Goal: Information Seeking & Learning: Find specific fact

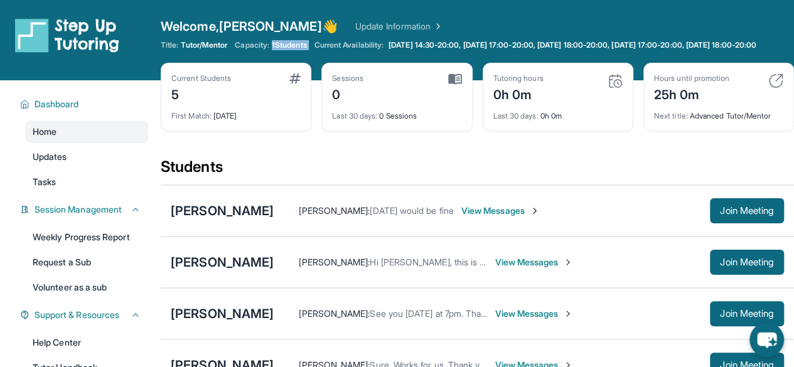
click at [281, 48] on span "1 Students" at bounding box center [289, 45] width 35 height 10
click at [293, 50] on div "Title: Tutor/Mentor Capacity: 1 Students Current Availability: [DATE] 14:30-20:…" at bounding box center [478, 45] width 634 height 10
click at [79, 165] on link "Updates" at bounding box center [86, 157] width 123 height 23
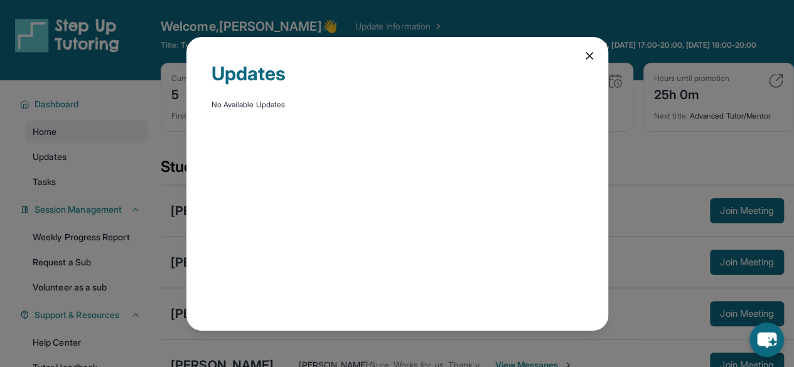
click at [576, 53] on div "Updates No Available Updates" at bounding box center [398, 184] width 422 height 294
click at [585, 63] on div "Updates No Available Updates" at bounding box center [398, 184] width 422 height 294
click at [589, 57] on icon at bounding box center [589, 56] width 13 height 13
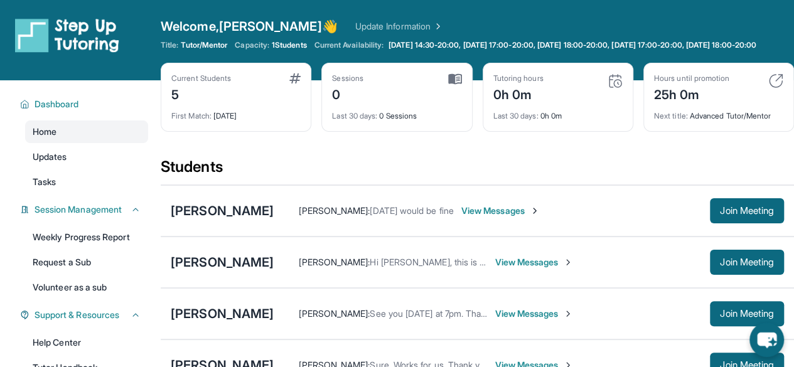
click at [41, 207] on div "Dashboard Home Updates Tasks Session Management Weekly Progress Report Request …" at bounding box center [80, 284] width 161 height 409
click at [90, 242] on link "Weekly Progress Report" at bounding box center [86, 237] width 123 height 23
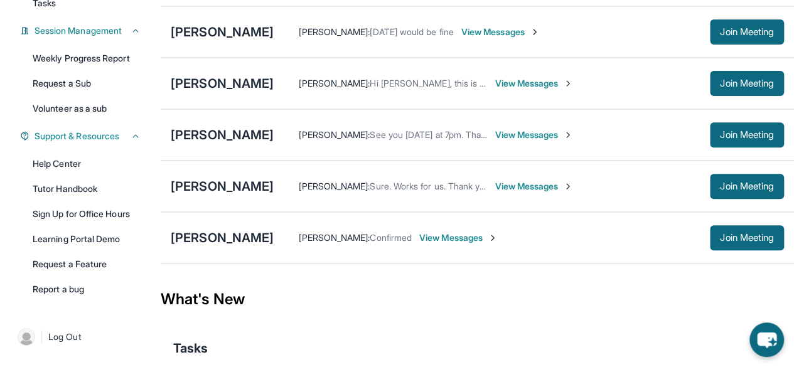
scroll to position [181, 0]
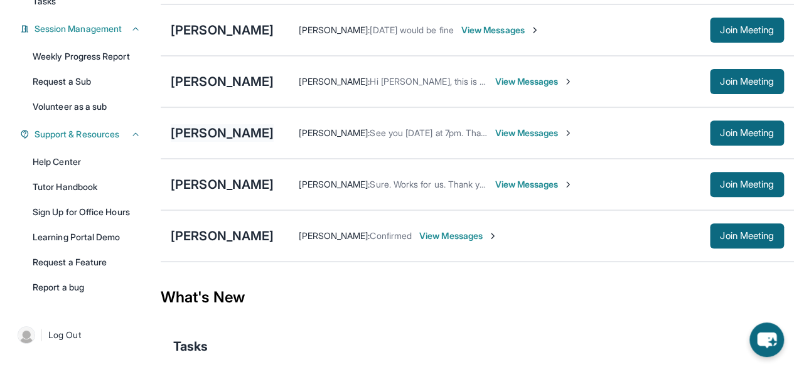
click at [198, 142] on div "[PERSON_NAME]" at bounding box center [222, 133] width 103 height 18
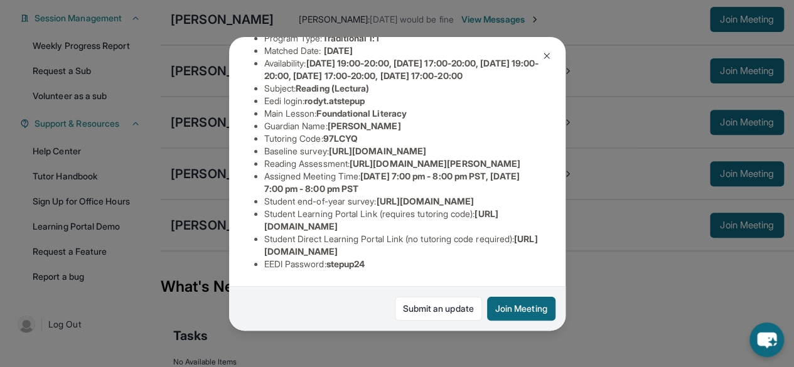
scroll to position [220, 0]
drag, startPoint x: 355, startPoint y: 156, endPoint x: 367, endPoint y: 163, distance: 14.1
click at [367, 163] on ul "Preferred Language of Guardian: English District: [GEOGRAPHIC_DATA] Grade Level…" at bounding box center [397, 132] width 286 height 276
click at [369, 168] on li "Reading Assessment : [URL][DOMAIN_NAME][PERSON_NAME]" at bounding box center [402, 164] width 276 height 13
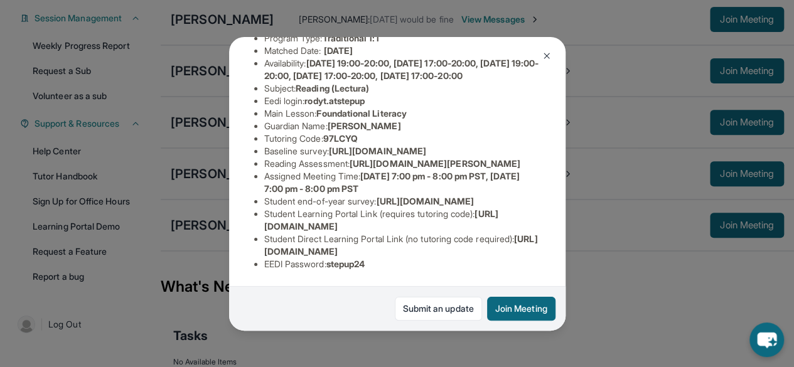
drag, startPoint x: 264, startPoint y: 227, endPoint x: 489, endPoint y: 222, distance: 224.9
click at [489, 222] on li "Student Learning Portal Link (requires tutoring code) : [URL][DOMAIN_NAME]" at bounding box center [402, 220] width 276 height 25
copy span "[URL][DOMAIN_NAME]"
drag, startPoint x: 264, startPoint y: 244, endPoint x: 529, endPoint y: 246, distance: 265.6
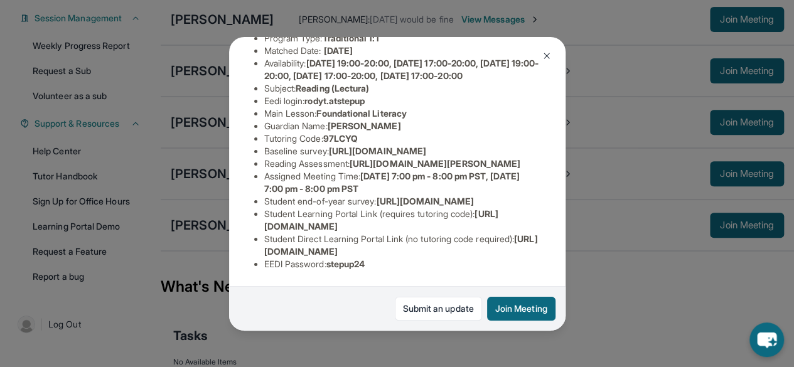
click at [529, 246] on li "Student Direct Learning Portal Link (no tutoring code required) : [URL][DOMAIN_…" at bounding box center [402, 245] width 276 height 25
copy span "[URL][DOMAIN_NAME]"
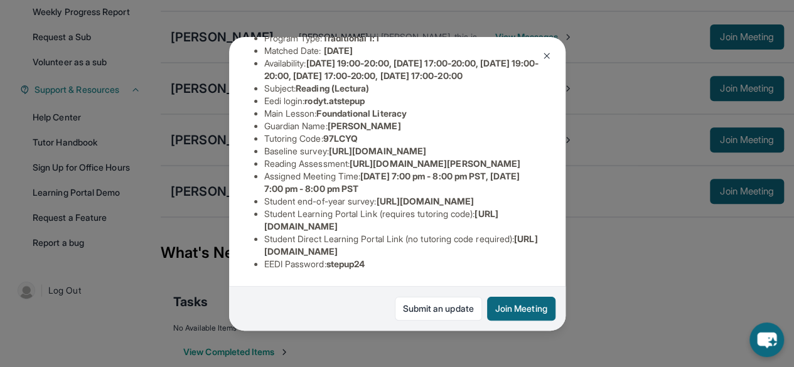
scroll to position [304, 0]
drag, startPoint x: 335, startPoint y: 253, endPoint x: 350, endPoint y: 254, distance: 15.1
click at [350, 259] on span "stepup24" at bounding box center [346, 264] width 39 height 11
click at [351, 259] on span "stepup24" at bounding box center [346, 264] width 39 height 11
drag, startPoint x: 332, startPoint y: 254, endPoint x: 375, endPoint y: 256, distance: 43.4
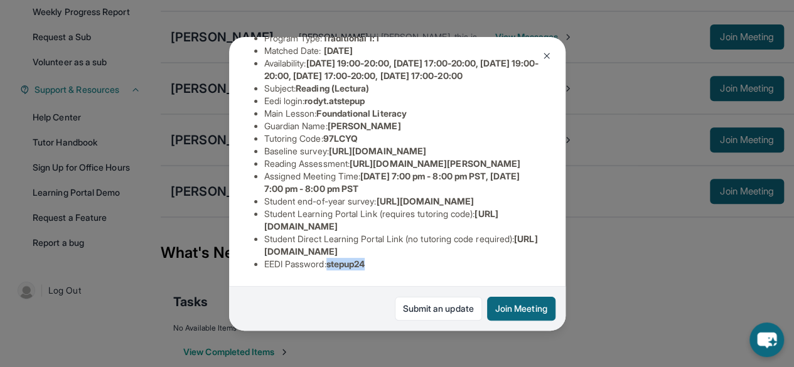
click at [375, 258] on li "EEDI Password : stepup24" at bounding box center [402, 264] width 276 height 13
copy span "stepup24"
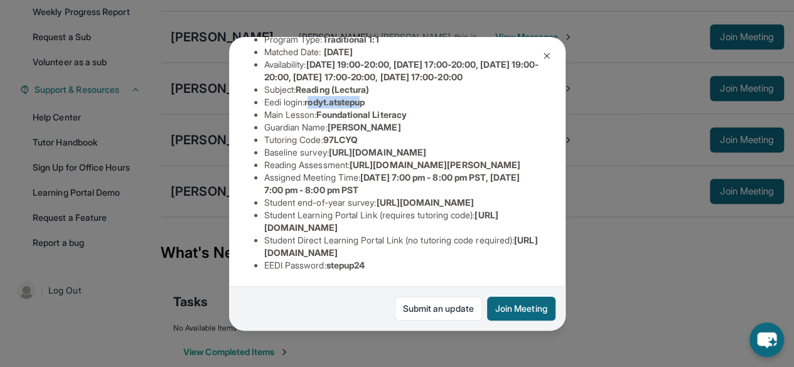
drag, startPoint x: 313, startPoint y: 126, endPoint x: 369, endPoint y: 122, distance: 56.6
click at [365, 107] on span "rodyt.atstepup" at bounding box center [335, 102] width 60 height 11
drag, startPoint x: 311, startPoint y: 122, endPoint x: 384, endPoint y: 123, distance: 72.2
click at [384, 109] on li "Eedi login : rodyt.atstepup" at bounding box center [402, 102] width 276 height 13
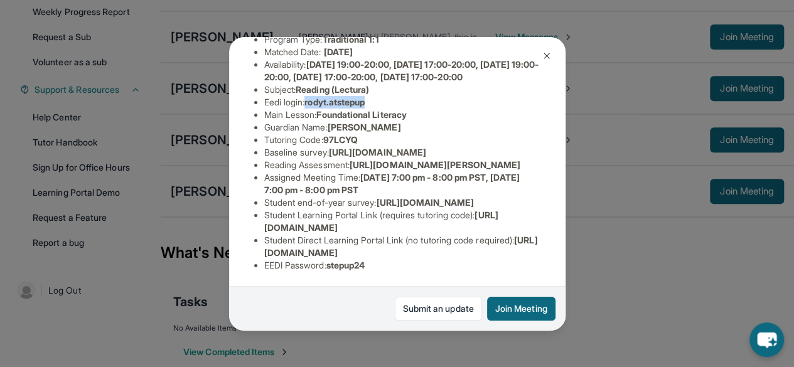
copy span "rodyt.atstepup"
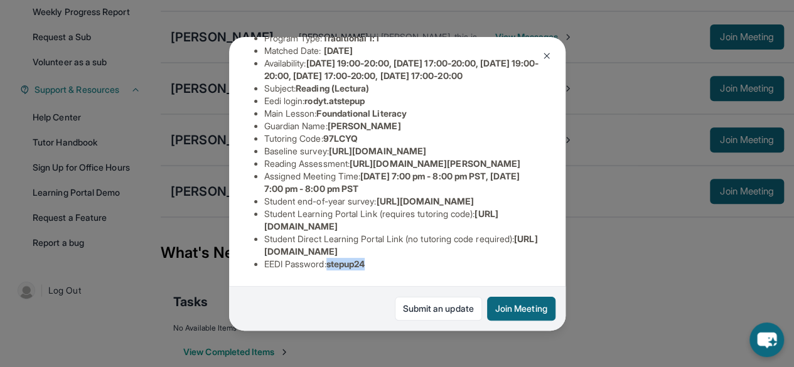
drag, startPoint x: 331, startPoint y: 254, endPoint x: 399, endPoint y: 253, distance: 68.5
click at [399, 258] on li "EEDI Password : stepup24" at bounding box center [402, 264] width 276 height 13
copy span "stepup24"
